Goal: Transaction & Acquisition: Purchase product/service

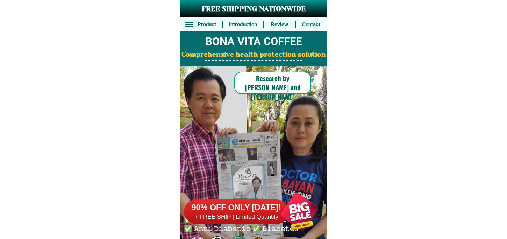
click at [307, 204] on div at bounding box center [299, 211] width 55 height 55
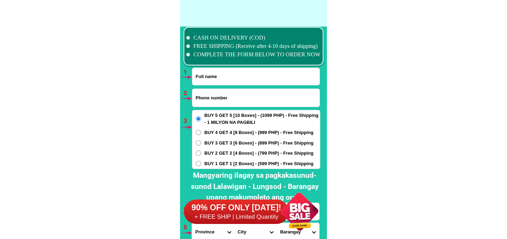
scroll to position [5140, 0]
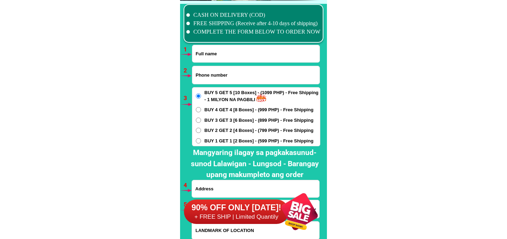
click at [226, 56] on input "Input full_name" at bounding box center [255, 53] width 127 height 17
paste input "[PERSON_NAME]"
type input "[PERSON_NAME]"
click at [217, 77] on input "Input phone_number" at bounding box center [255, 75] width 127 height 18
paste input "09467701251"
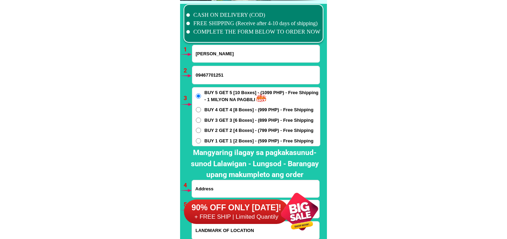
type input "09467701251"
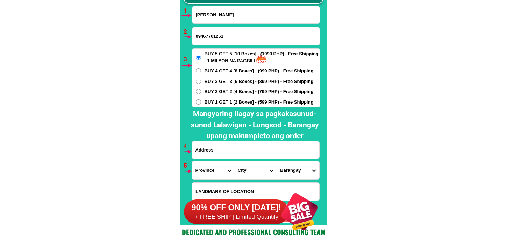
click at [240, 151] on input "Input address" at bounding box center [255, 149] width 127 height 17
paste input "cge [STREET_ADDRESS]"
type input "cge [STREET_ADDRESS]"
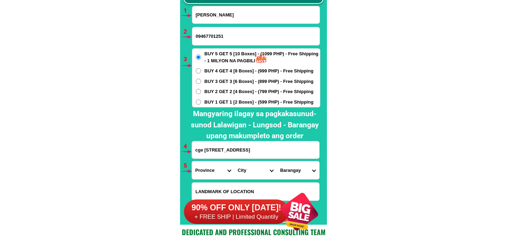
click at [249, 101] on span "BUY 1 GET 1 [2 Boxes] - (599 PHP) - Free Shipping" at bounding box center [258, 102] width 109 height 7
click at [201, 101] on input "BUY 1 GET 1 [2 Boxes] - (599 PHP) - Free Shipping" at bounding box center [198, 101] width 5 height 5
radio input "true"
click at [246, 152] on input "cge [STREET_ADDRESS]" at bounding box center [255, 149] width 127 height 17
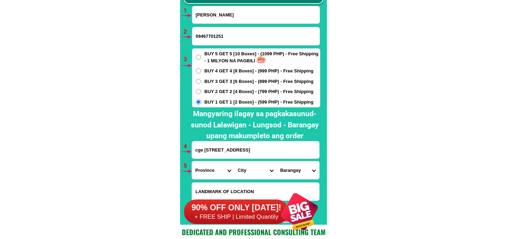
click at [203, 165] on select "Province [GEOGRAPHIC_DATA] [GEOGRAPHIC_DATA][PERSON_NAME][GEOGRAPHIC_DATA][GEOG…" at bounding box center [213, 170] width 42 height 18
select select "63_219"
click at [192, 161] on select "Province [GEOGRAPHIC_DATA] [GEOGRAPHIC_DATA][PERSON_NAME][GEOGRAPHIC_DATA][GEOG…" at bounding box center [213, 170] width 42 height 18
click at [242, 164] on select "City [GEOGRAPHIC_DATA] [GEOGRAPHIC_DATA] [GEOGRAPHIC_DATA] [GEOGRAPHIC_DATA]-ci…" at bounding box center [255, 170] width 42 height 18
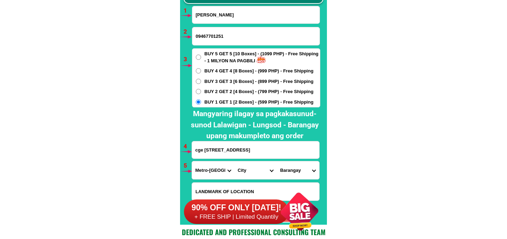
select select "63_2196219"
click at [234, 161] on select "City [GEOGRAPHIC_DATA] [GEOGRAPHIC_DATA] [GEOGRAPHIC_DATA] [GEOGRAPHIC_DATA]-ci…" at bounding box center [255, 170] width 42 height 18
click at [281, 179] on div "Province Abra Agusan-del-norte Agusan-del-sur Aklan Albay Antique Apayao Aurora…" at bounding box center [256, 170] width 128 height 19
click at [287, 170] on select "[GEOGRAPHIC_DATA]" at bounding box center [297, 170] width 42 height 18
select select "63_21962192188"
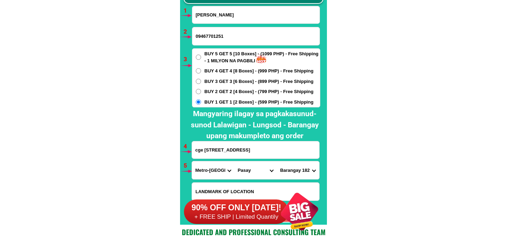
click at [276, 161] on select "[GEOGRAPHIC_DATA]" at bounding box center [297, 170] width 42 height 18
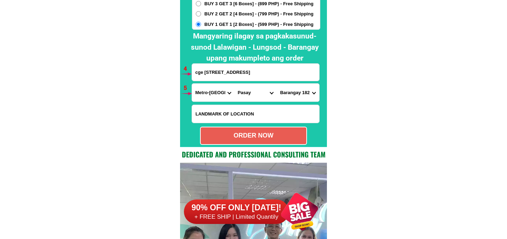
click at [266, 140] on div "ORDER NOW" at bounding box center [254, 135] width 106 height 9
click at [243, 135] on div "ORDER NOW" at bounding box center [254, 135] width 106 height 9
radio input "true"
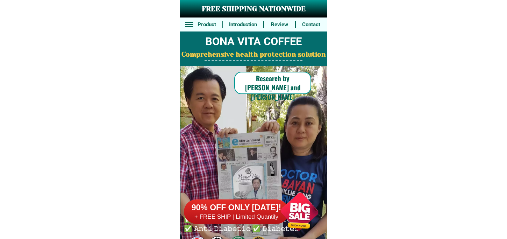
click at [289, 215] on div at bounding box center [299, 211] width 55 height 55
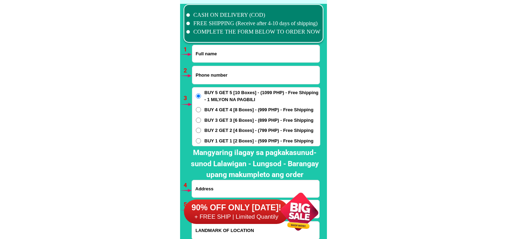
scroll to position [5179, 0]
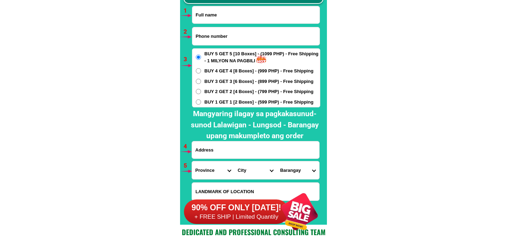
click at [222, 20] on input "Input full_name" at bounding box center [255, 14] width 127 height 17
click at [222, 17] on input "Input full_name" at bounding box center [255, 14] width 127 height 17
click at [221, 21] on input "Input full_name" at bounding box center [255, 14] width 127 height 17
click at [225, 16] on input "Input full_name" at bounding box center [255, 14] width 127 height 17
paste input "[PERSON_NAME]"
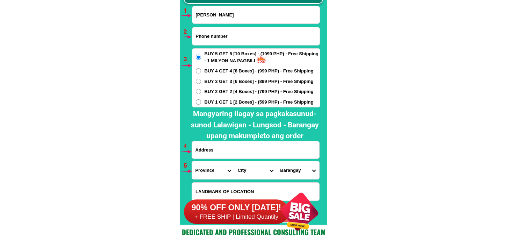
type input "[PERSON_NAME]"
click at [222, 37] on input "Input phone_number" at bounding box center [255, 36] width 127 height 18
paste input "09467701251"
type input "09467701251"
click at [209, 101] on span "BUY 1 GET 1 [2 Boxes] - (599 PHP) - Free Shipping" at bounding box center [258, 102] width 109 height 7
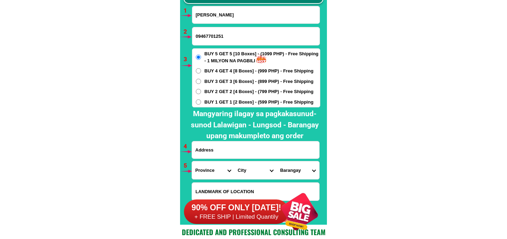
click at [201, 101] on input "BUY 1 GET 1 [2 Boxes] - (599 PHP) - Free Shipping" at bounding box center [198, 101] width 5 height 5
radio input "true"
click at [218, 151] on input "Input address" at bounding box center [255, 149] width 127 height 17
paste input "cge [STREET_ADDRESS]"
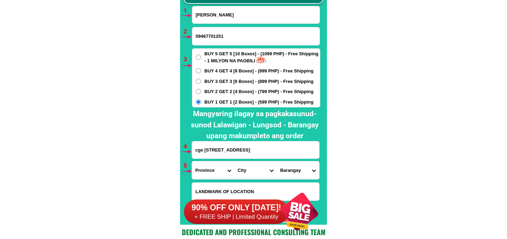
type input "cge [STREET_ADDRESS]"
click at [194, 176] on select "Province [GEOGRAPHIC_DATA] [GEOGRAPHIC_DATA][PERSON_NAME][GEOGRAPHIC_DATA][GEOG…" at bounding box center [213, 170] width 42 height 18
select select "63_219"
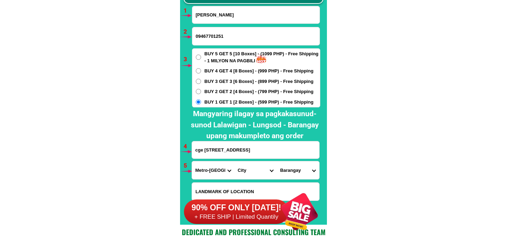
click at [192, 161] on select "Province [GEOGRAPHIC_DATA] [GEOGRAPHIC_DATA][PERSON_NAME][GEOGRAPHIC_DATA][GEOG…" at bounding box center [213, 170] width 42 height 18
drag, startPoint x: 252, startPoint y: 175, endPoint x: 251, endPoint y: 163, distance: 11.7
click at [252, 175] on select "City [GEOGRAPHIC_DATA] [GEOGRAPHIC_DATA] [GEOGRAPHIC_DATA] [GEOGRAPHIC_DATA]-ci…" at bounding box center [255, 170] width 42 height 18
select select "63_2196219"
click at [234, 161] on select "City [GEOGRAPHIC_DATA] [GEOGRAPHIC_DATA] [GEOGRAPHIC_DATA] [GEOGRAPHIC_DATA]-ci…" at bounding box center [255, 170] width 42 height 18
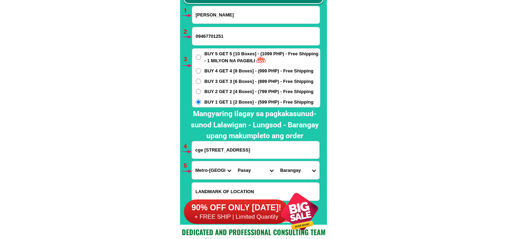
drag, startPoint x: 302, startPoint y: 171, endPoint x: 302, endPoint y: 161, distance: 9.8
click at [302, 170] on select "[GEOGRAPHIC_DATA]" at bounding box center [297, 170] width 42 height 18
select select "63_21962192188"
click at [276, 161] on select "[GEOGRAPHIC_DATA]" at bounding box center [297, 170] width 42 height 18
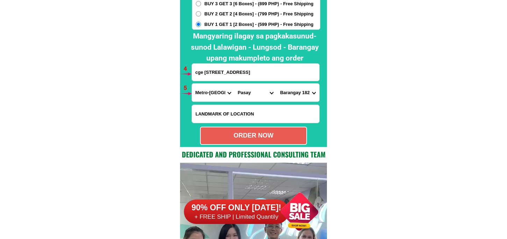
click at [269, 137] on div "ORDER NOW" at bounding box center [254, 135] width 106 height 9
radio input "true"
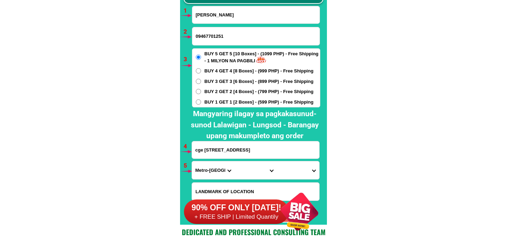
click at [233, 20] on input "[PERSON_NAME]" at bounding box center [255, 14] width 127 height 17
paste input "[PERSON_NAME]"
type input "[PERSON_NAME]"
click at [232, 28] on input "09467701251" at bounding box center [255, 36] width 127 height 18
paste input "0945 7460 293"
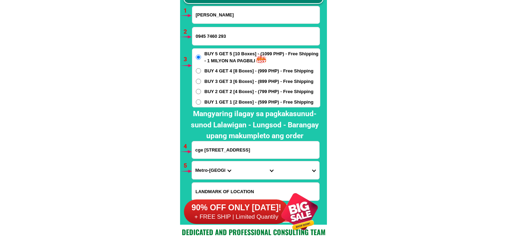
click at [220, 36] on input "0945 7460 293" at bounding box center [255, 36] width 127 height 18
click at [218, 37] on input "0945 7460 293" at bounding box center [255, 36] width 127 height 18
click at [206, 33] on input "0945 7460293" at bounding box center [255, 36] width 127 height 18
click at [208, 34] on input "0945 7460293" at bounding box center [255, 36] width 127 height 18
type input "09457460293"
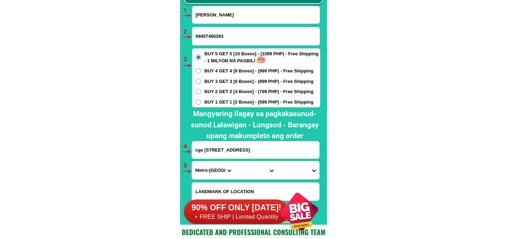
click at [217, 81] on span "BUY 3 GET 3 [6 Boxes] - (899 PHP) - Free Shipping" at bounding box center [258, 81] width 109 height 7
click at [201, 81] on input "BUY 3 GET 3 [6 Boxes] - (899 PHP) - Free Shipping" at bounding box center [198, 81] width 5 height 5
radio input "true"
click at [217, 150] on input "cge [STREET_ADDRESS]" at bounding box center [255, 149] width 127 height 17
paste input "84 barangay kawayankiling [GEOGRAPHIC_DATA] pang tapat namin samera store"
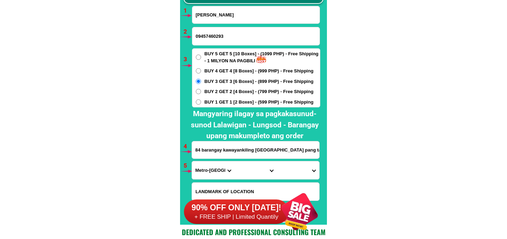
scroll to position [0, 22]
type input "84 barangay kawayankiling [GEOGRAPHIC_DATA] pang tapat namin samera store"
drag, startPoint x: 224, startPoint y: 168, endPoint x: 224, endPoint y: 162, distance: 6.0
click at [224, 168] on select "Province [GEOGRAPHIC_DATA] [GEOGRAPHIC_DATA][PERSON_NAME][GEOGRAPHIC_DATA][GEOG…" at bounding box center [213, 170] width 42 height 18
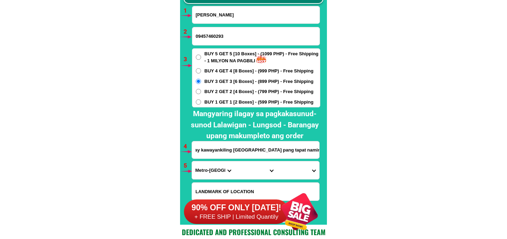
scroll to position [0, 0]
select select "63_247"
click at [192, 161] on select "Province [GEOGRAPHIC_DATA] [GEOGRAPHIC_DATA][PERSON_NAME][GEOGRAPHIC_DATA][GEOG…" at bounding box center [213, 170] width 42 height 18
click at [250, 179] on form "[GEOGRAPHIC_DATA][PERSON_NAME] 09457460293 ORDER NOW 84 [GEOGRAPHIC_DATA] [GEOG…" at bounding box center [256, 114] width 129 height 216
click at [250, 173] on select "City [GEOGRAPHIC_DATA] [PERSON_NAME]-city [GEOGRAPHIC_DATA] [GEOGRAPHIC_DATA] […" at bounding box center [255, 170] width 42 height 18
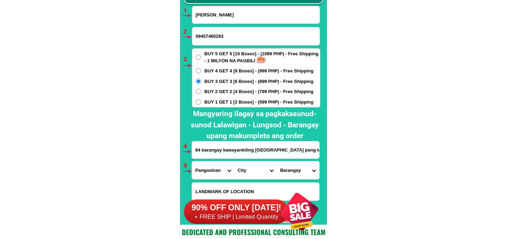
select select "63_2472208"
click at [234, 161] on select "City [GEOGRAPHIC_DATA] [PERSON_NAME]-city [GEOGRAPHIC_DATA] [GEOGRAPHIC_DATA] […" at bounding box center [255, 170] width 42 height 18
drag, startPoint x: 305, startPoint y: 169, endPoint x: 305, endPoint y: 161, distance: 7.7
click at [305, 169] on select "Barangay Abanon Agdao Anando Ano [PERSON_NAME] Aponit Bacnar Balaya Balayong Ba…" at bounding box center [297, 170] width 42 height 18
click at [247, 168] on select "City [GEOGRAPHIC_DATA] [PERSON_NAME]-city [GEOGRAPHIC_DATA] [GEOGRAPHIC_DATA] […" at bounding box center [255, 170] width 42 height 18
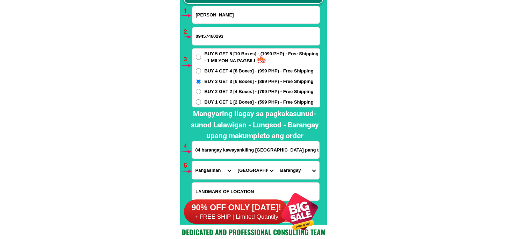
click at [234, 161] on select "City [GEOGRAPHIC_DATA] [PERSON_NAME]-city [GEOGRAPHIC_DATA] [GEOGRAPHIC_DATA] […" at bounding box center [255, 170] width 42 height 18
click at [304, 169] on select "Barangay Abanon Agdao Anando Ano [PERSON_NAME] Aponit Bacnar Balaya Balayong Ba…" at bounding box center [297, 170] width 42 height 18
select select "63_24722083393"
click at [276, 161] on select "Barangay Abanon Agdao Anando Ano [PERSON_NAME] Aponit Bacnar Balaya Balayong Ba…" at bounding box center [297, 170] width 42 height 18
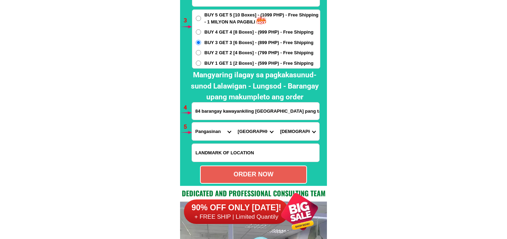
click at [253, 171] on div "ORDER NOW" at bounding box center [254, 174] width 106 height 9
type input "84 barangay kawayankiling [GEOGRAPHIC_DATA] pang tapat namin samera store"
radio input "true"
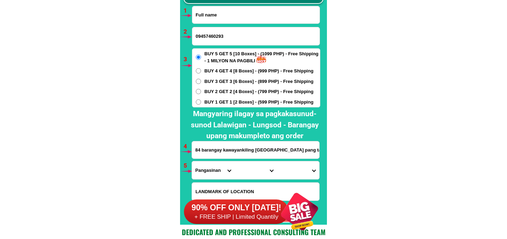
click at [211, 15] on input "Input full_name" at bounding box center [255, 14] width 127 height 17
paste input "[PERSON_NAME] [PERSON_NAME]"
type input "[PERSON_NAME] [PERSON_NAME]"
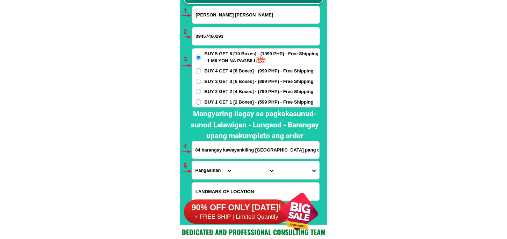
click at [215, 31] on input "09457460293" at bounding box center [255, 36] width 127 height 18
paste input "09752723869"
type input "09752723869"
click at [217, 151] on input "84 barangay kawayankiling [GEOGRAPHIC_DATA] pang tapat namin samera store" at bounding box center [255, 149] width 127 height 17
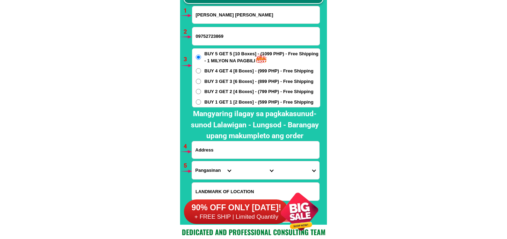
paste input "9 pkg8 blok 79 lot 33 bagung selang kalo [PERSON_NAME]"
type input "9 pkg8 blok 79 lot 33 bagung selang kalo [PERSON_NAME]"
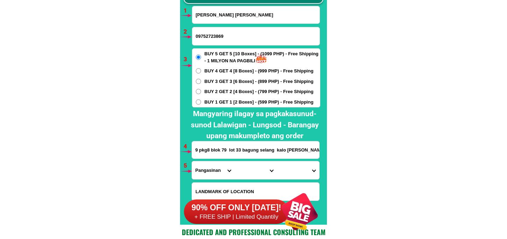
click at [215, 99] on span "BUY 1 GET 1 [2 Boxes] - (599 PHP) - Free Shipping" at bounding box center [258, 102] width 109 height 7
click at [201, 99] on input "BUY 1 GET 1 [2 Boxes] - (599 PHP) - Free Shipping" at bounding box center [198, 101] width 5 height 5
radio input "true"
click at [205, 172] on select "Province [GEOGRAPHIC_DATA] [GEOGRAPHIC_DATA][PERSON_NAME][GEOGRAPHIC_DATA][GEOG…" at bounding box center [213, 170] width 42 height 18
select select "63_904"
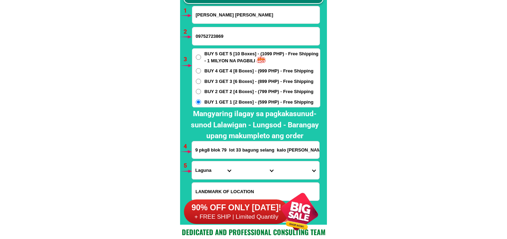
click at [192, 161] on select "Province [GEOGRAPHIC_DATA] [GEOGRAPHIC_DATA][PERSON_NAME][GEOGRAPHIC_DATA][GEOG…" at bounding box center [213, 170] width 42 height 18
drag, startPoint x: 247, startPoint y: 175, endPoint x: 247, endPoint y: 168, distance: 7.3
click at [247, 172] on select "City [GEOGRAPHIC_DATA] [GEOGRAPHIC_DATA]-city [GEOGRAPHIC_DATA] [GEOGRAPHIC_DAT…" at bounding box center [255, 170] width 42 height 18
select select "63_9049493"
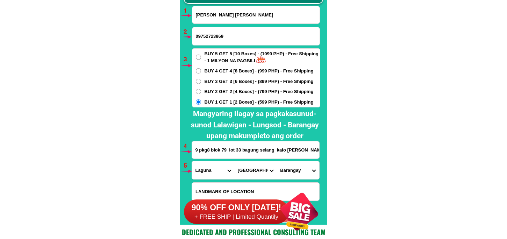
click at [236, 174] on select "City [GEOGRAPHIC_DATA] [GEOGRAPHIC_DATA]-city [GEOGRAPHIC_DATA] [GEOGRAPHIC_DAT…" at bounding box center [255, 170] width 42 height 18
click at [204, 167] on select "Province [GEOGRAPHIC_DATA] [GEOGRAPHIC_DATA][PERSON_NAME][GEOGRAPHIC_DATA][GEOG…" at bounding box center [213, 170] width 42 height 18
click at [192, 161] on select "Province [GEOGRAPHIC_DATA] [GEOGRAPHIC_DATA][PERSON_NAME][GEOGRAPHIC_DATA][GEOG…" at bounding box center [213, 170] width 42 height 18
click at [244, 163] on select "City Alcoy [GEOGRAPHIC_DATA][PERSON_NAME][GEOGRAPHIC_DATA][GEOGRAPHIC_DATA] [GE…" at bounding box center [255, 170] width 42 height 18
click at [206, 172] on select "Province [GEOGRAPHIC_DATA] [GEOGRAPHIC_DATA][PERSON_NAME][GEOGRAPHIC_DATA][GEOG…" at bounding box center [213, 170] width 42 height 18
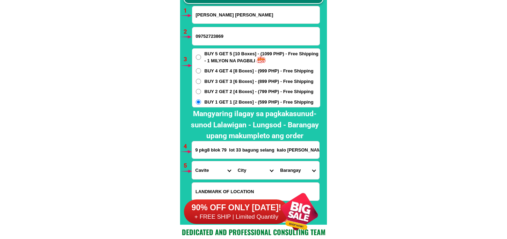
click at [192, 161] on select "Province [GEOGRAPHIC_DATA] [GEOGRAPHIC_DATA][PERSON_NAME][GEOGRAPHIC_DATA][GEOG…" at bounding box center [213, 170] width 42 height 18
click at [237, 173] on select "City [PERSON_NAME] [PERSON_NAME] [GEOGRAPHIC_DATA]-city [GEOGRAPHIC_DATA]-[GEOG…" at bounding box center [255, 170] width 42 height 18
click at [201, 175] on select "Province [GEOGRAPHIC_DATA] [GEOGRAPHIC_DATA][PERSON_NAME][GEOGRAPHIC_DATA][GEOG…" at bounding box center [213, 170] width 42 height 18
select select "63_219"
click at [192, 161] on select "Province [GEOGRAPHIC_DATA] [GEOGRAPHIC_DATA][PERSON_NAME][GEOGRAPHIC_DATA][GEOG…" at bounding box center [213, 170] width 42 height 18
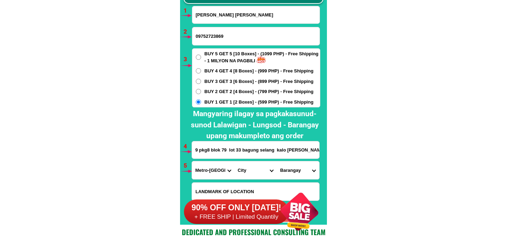
click at [247, 170] on select "City [GEOGRAPHIC_DATA] [GEOGRAPHIC_DATA] [GEOGRAPHIC_DATA] [GEOGRAPHIC_DATA]-ci…" at bounding box center [255, 170] width 42 height 18
click at [234, 161] on select "City [GEOGRAPHIC_DATA] [GEOGRAPHIC_DATA] [GEOGRAPHIC_DATA] [GEOGRAPHIC_DATA]-ci…" at bounding box center [255, 170] width 42 height 18
drag, startPoint x: 245, startPoint y: 170, endPoint x: 245, endPoint y: 163, distance: 7.3
click at [245, 168] on select "City [GEOGRAPHIC_DATA] [GEOGRAPHIC_DATA] [GEOGRAPHIC_DATA] [GEOGRAPHIC_DATA]-ci…" at bounding box center [255, 170] width 42 height 18
select select "63_2199773"
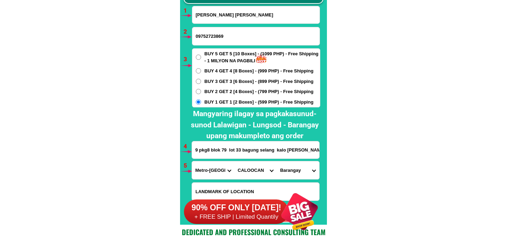
click at [234, 161] on select "City [GEOGRAPHIC_DATA] [GEOGRAPHIC_DATA] [GEOGRAPHIC_DATA] [GEOGRAPHIC_DATA]-ci…" at bounding box center [255, 170] width 42 height 18
click at [302, 171] on select "[GEOGRAPHIC_DATA]" at bounding box center [297, 170] width 42 height 18
click at [217, 170] on select "Province [GEOGRAPHIC_DATA] [GEOGRAPHIC_DATA][PERSON_NAME][GEOGRAPHIC_DATA][GEOG…" at bounding box center [213, 170] width 42 height 18
click at [192, 161] on select "Province [GEOGRAPHIC_DATA] [GEOGRAPHIC_DATA][PERSON_NAME][GEOGRAPHIC_DATA][GEOG…" at bounding box center [213, 170] width 42 height 18
drag, startPoint x: 256, startPoint y: 173, endPoint x: 256, endPoint y: 167, distance: 6.3
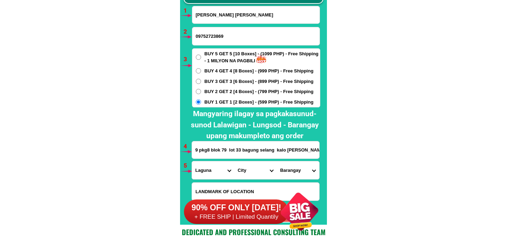
click at [256, 173] on select "City [GEOGRAPHIC_DATA] [GEOGRAPHIC_DATA]-city [GEOGRAPHIC_DATA] [GEOGRAPHIC_DAT…" at bounding box center [255, 170] width 42 height 18
click at [211, 172] on select "Province [GEOGRAPHIC_DATA] [GEOGRAPHIC_DATA][PERSON_NAME][GEOGRAPHIC_DATA][GEOG…" at bounding box center [213, 170] width 42 height 18
select select "63_219"
click at [192, 161] on select "Province [GEOGRAPHIC_DATA] [GEOGRAPHIC_DATA][PERSON_NAME][GEOGRAPHIC_DATA][GEOG…" at bounding box center [213, 170] width 42 height 18
drag, startPoint x: 250, startPoint y: 172, endPoint x: 250, endPoint y: 162, distance: 9.8
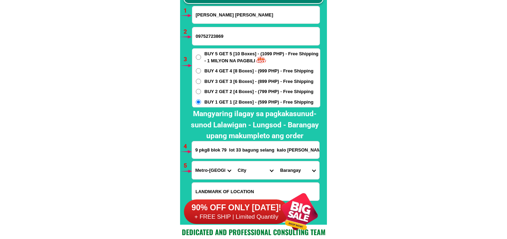
click at [250, 172] on select "City [GEOGRAPHIC_DATA] [GEOGRAPHIC_DATA] [GEOGRAPHIC_DATA] [GEOGRAPHIC_DATA]-ci…" at bounding box center [255, 170] width 42 height 18
select select "63_2199773"
click at [234, 161] on select "City [GEOGRAPHIC_DATA] [GEOGRAPHIC_DATA] [GEOGRAPHIC_DATA] [GEOGRAPHIC_DATA]-ci…" at bounding box center [255, 170] width 42 height 18
click at [301, 170] on select "[GEOGRAPHIC_DATA]" at bounding box center [297, 170] width 42 height 18
drag, startPoint x: 292, startPoint y: 170, endPoint x: 294, endPoint y: 162, distance: 8.2
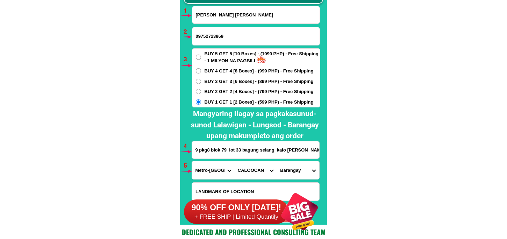
click at [292, 170] on select "[GEOGRAPHIC_DATA]" at bounding box center [297, 170] width 42 height 18
select select "63_21997732517"
click at [276, 161] on select "[GEOGRAPHIC_DATA]" at bounding box center [297, 170] width 42 height 18
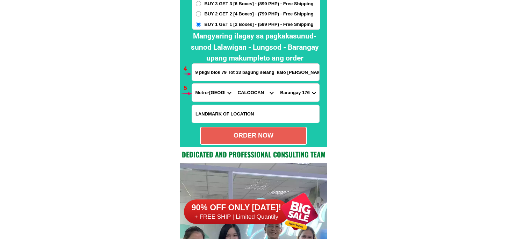
scroll to position [5295, 0]
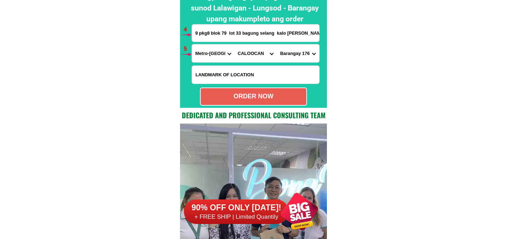
click at [277, 91] on div "ORDER NOW" at bounding box center [253, 96] width 107 height 18
radio input "true"
